Goal: Navigation & Orientation: Find specific page/section

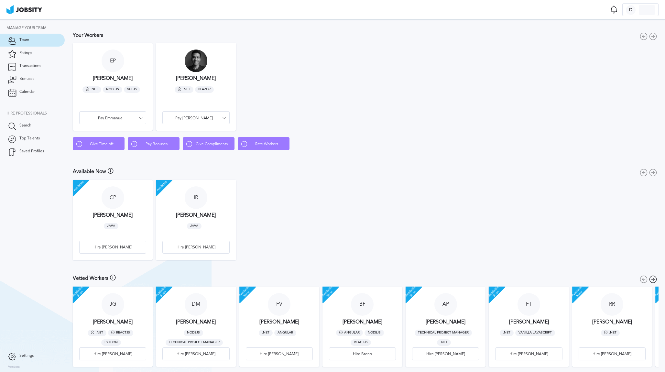
click at [114, 62] on div at bounding box center [113, 60] width 23 height 23
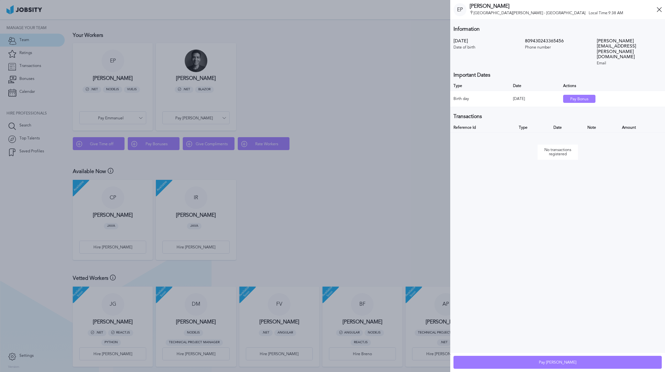
click at [102, 134] on div at bounding box center [225, 186] width 880 height 372
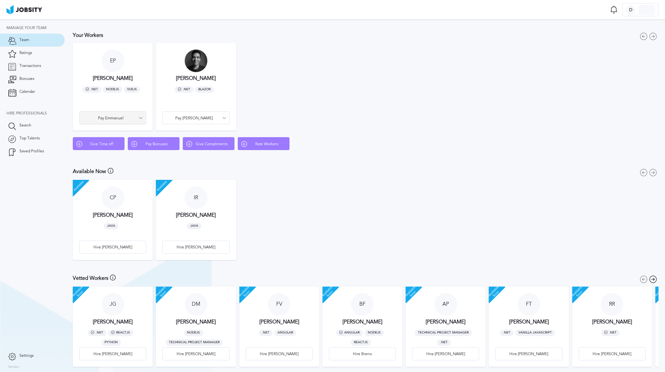
click at [126, 120] on div "Pay Emmanuel" at bounding box center [113, 118] width 66 height 13
click at [126, 130] on li "Give Time off" at bounding box center [112, 130] width 67 height 13
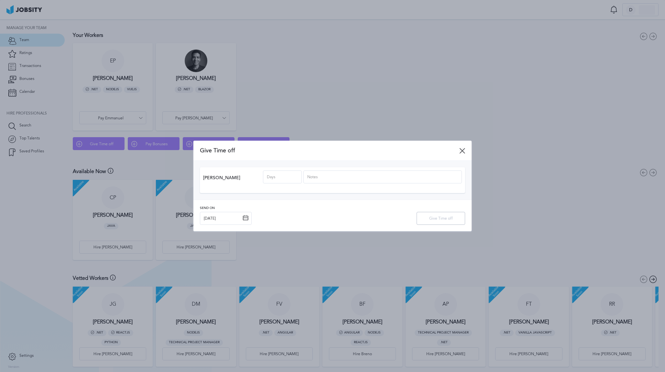
click at [464, 148] on icon at bounding box center [462, 151] width 6 height 6
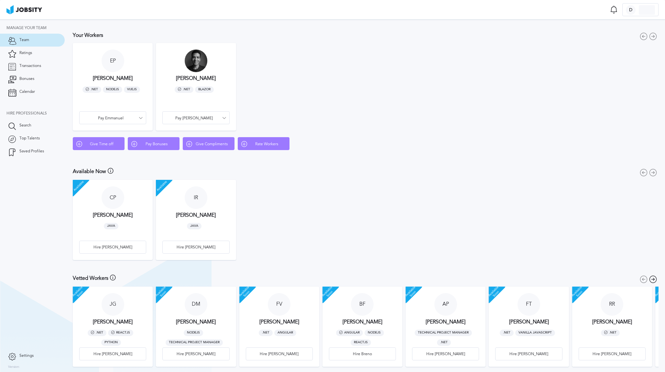
click at [114, 105] on article "E P [PERSON_NAME] .NET NodeJS VueJS Pay Emmanuel" at bounding box center [113, 87] width 80 height 88
click at [118, 61] on div at bounding box center [113, 60] width 23 height 23
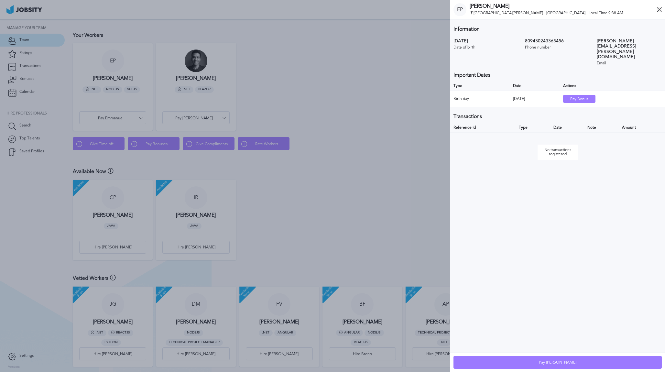
click at [660, 10] on icon at bounding box center [659, 9] width 5 height 5
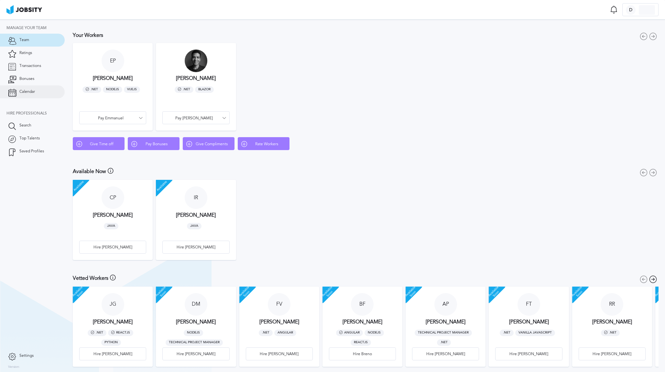
click at [32, 92] on span "Calendar" at bounding box center [27, 92] width 16 height 5
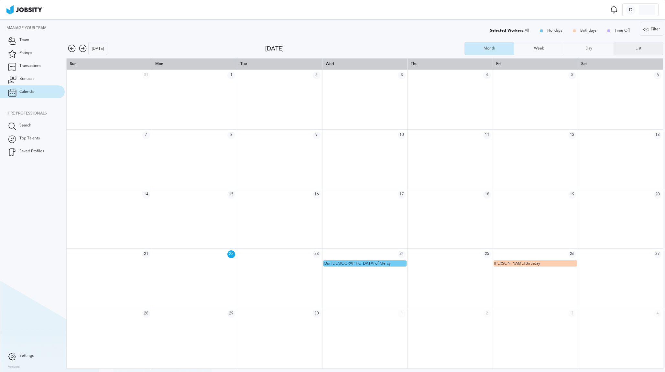
click at [629, 47] on div "List" at bounding box center [638, 48] width 49 height 13
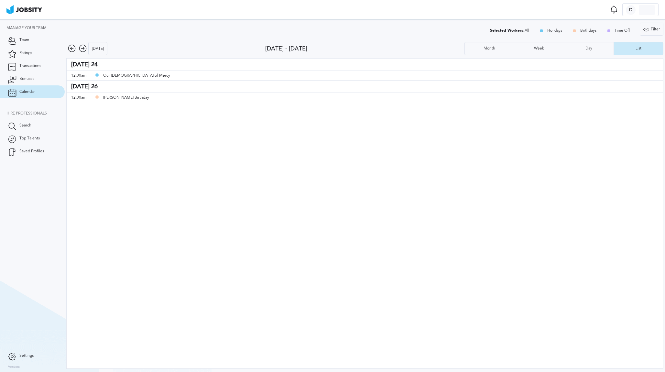
click at [83, 48] on icon at bounding box center [83, 49] width 8 height 8
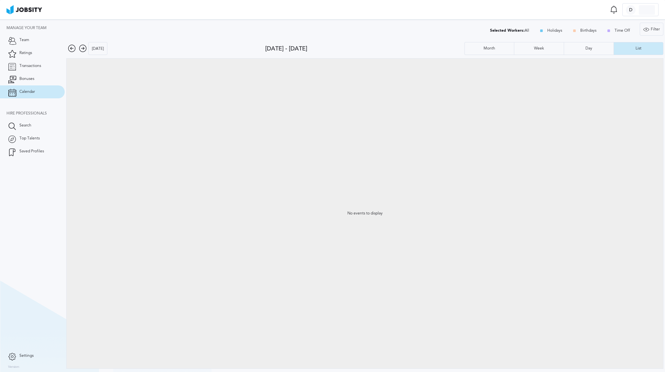
click at [83, 48] on icon at bounding box center [83, 49] width 8 height 8
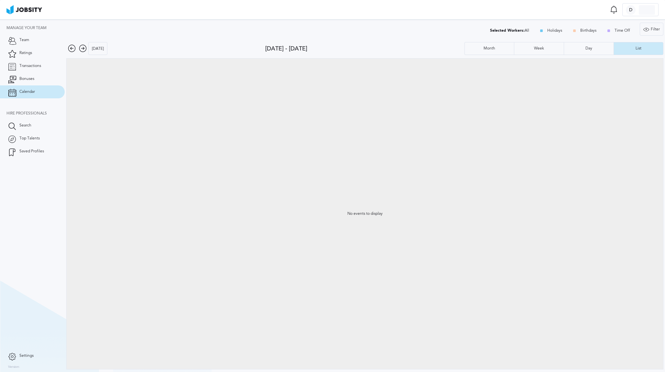
click at [228, 280] on div "No events to display" at bounding box center [365, 214] width 597 height 311
